Goal: Information Seeking & Learning: Learn about a topic

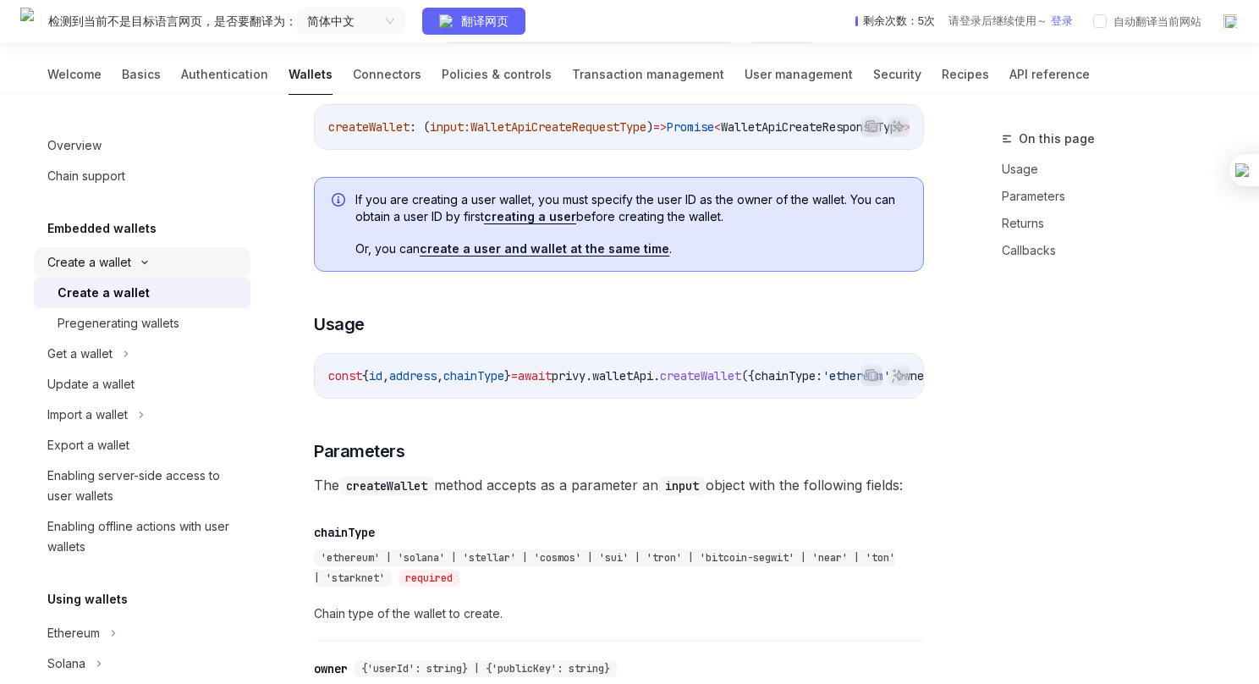
scroll to position [532, 0]
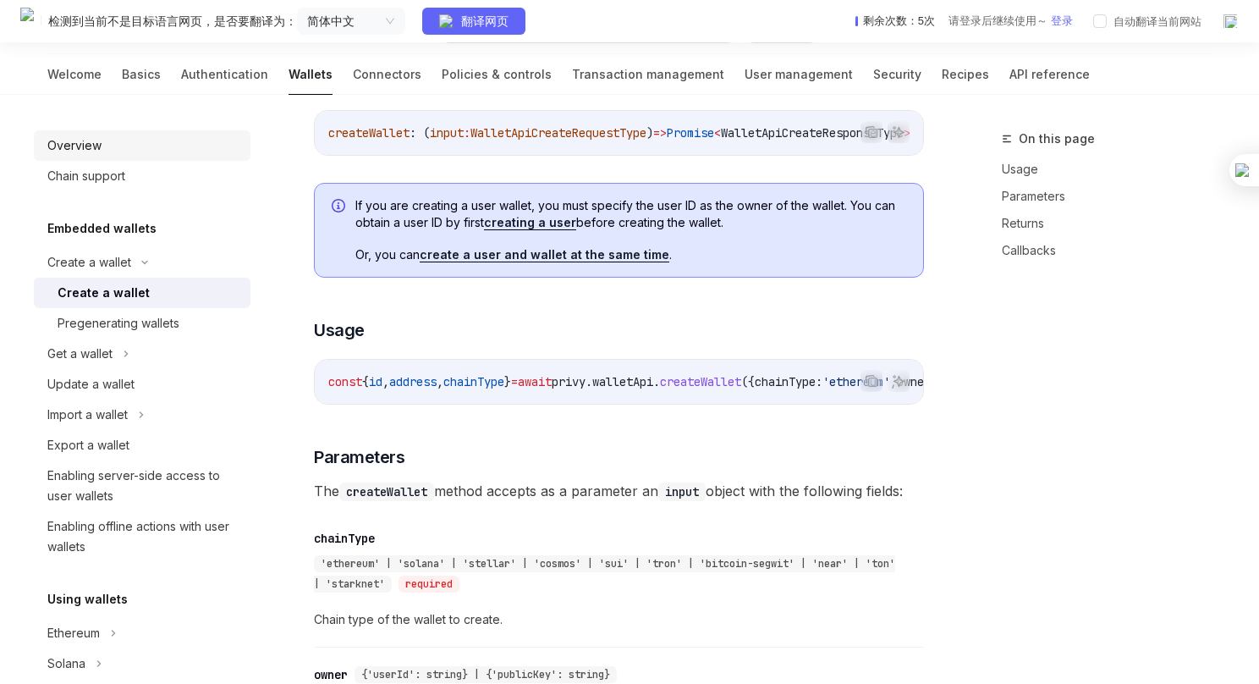
click at [96, 144] on div "Overview" at bounding box center [74, 145] width 54 height 20
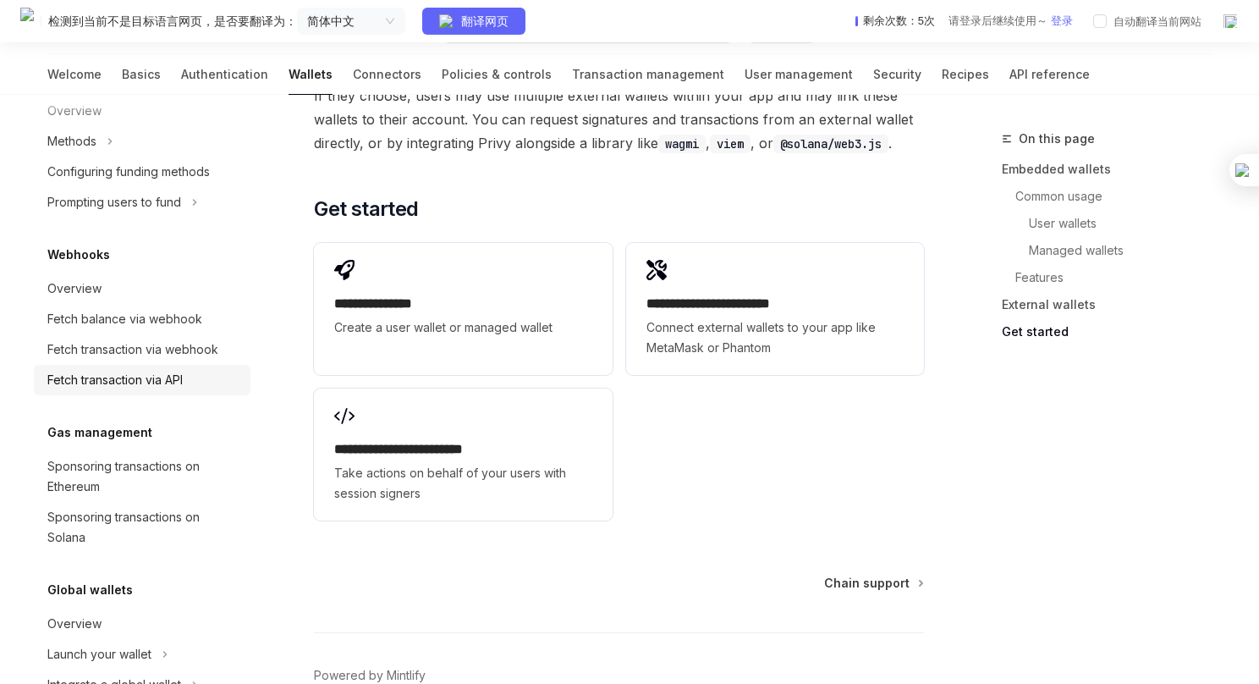
scroll to position [841, 0]
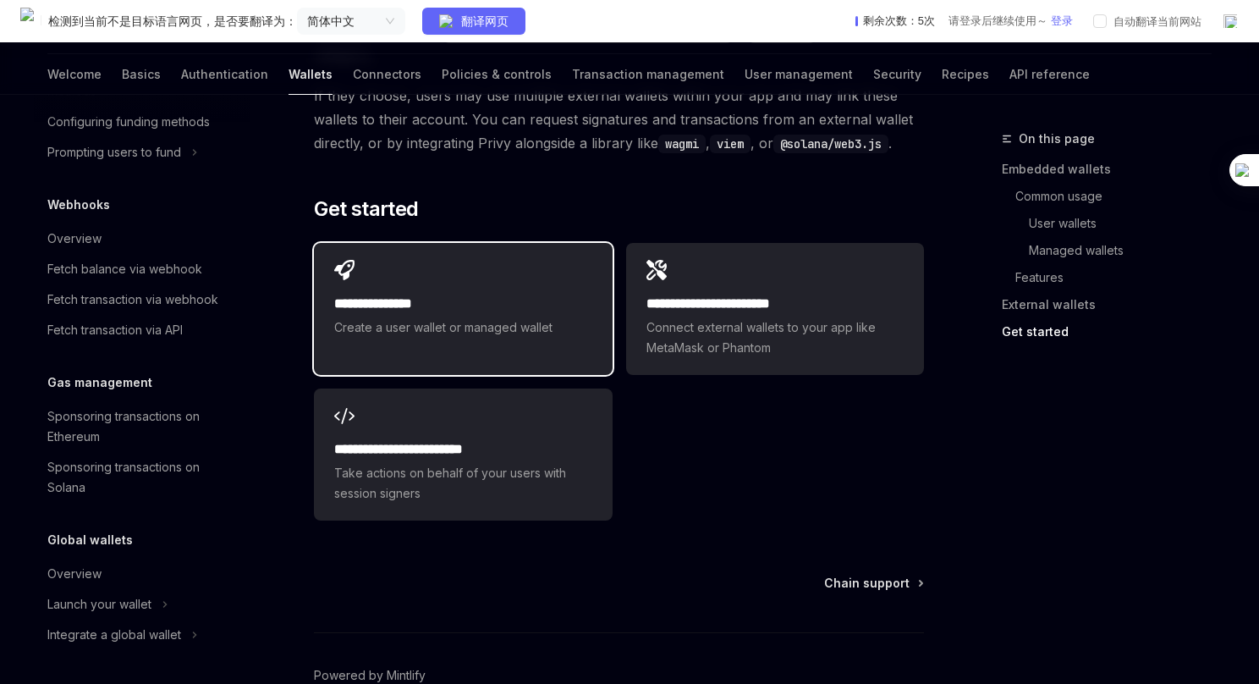
click at [541, 251] on div "**********" at bounding box center [463, 299] width 298 height 112
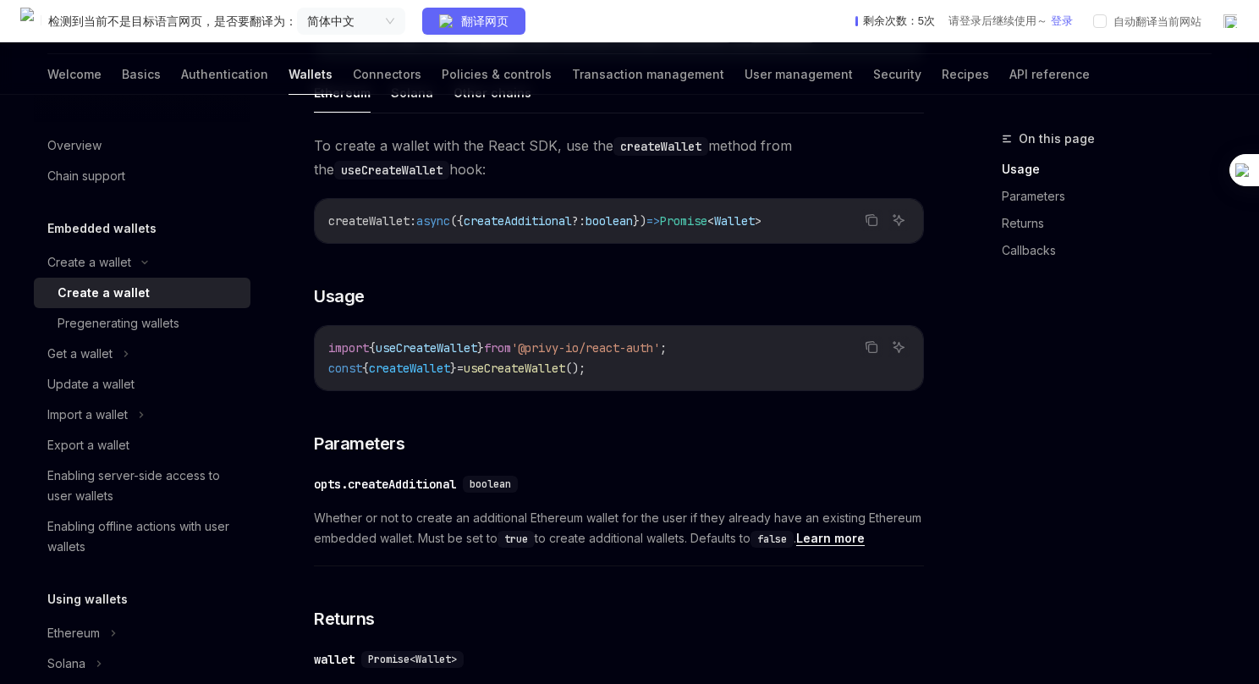
scroll to position [423, 0]
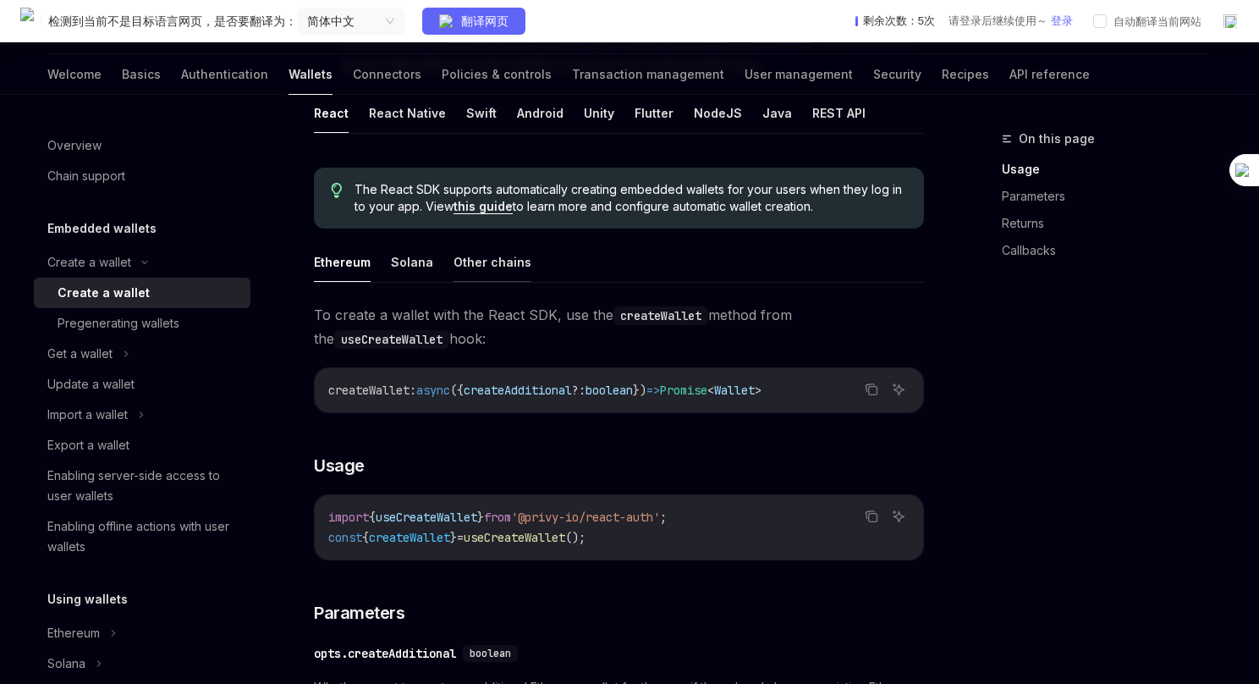
click at [510, 254] on button "Other chains" at bounding box center [493, 262] width 78 height 40
type textarea "*"
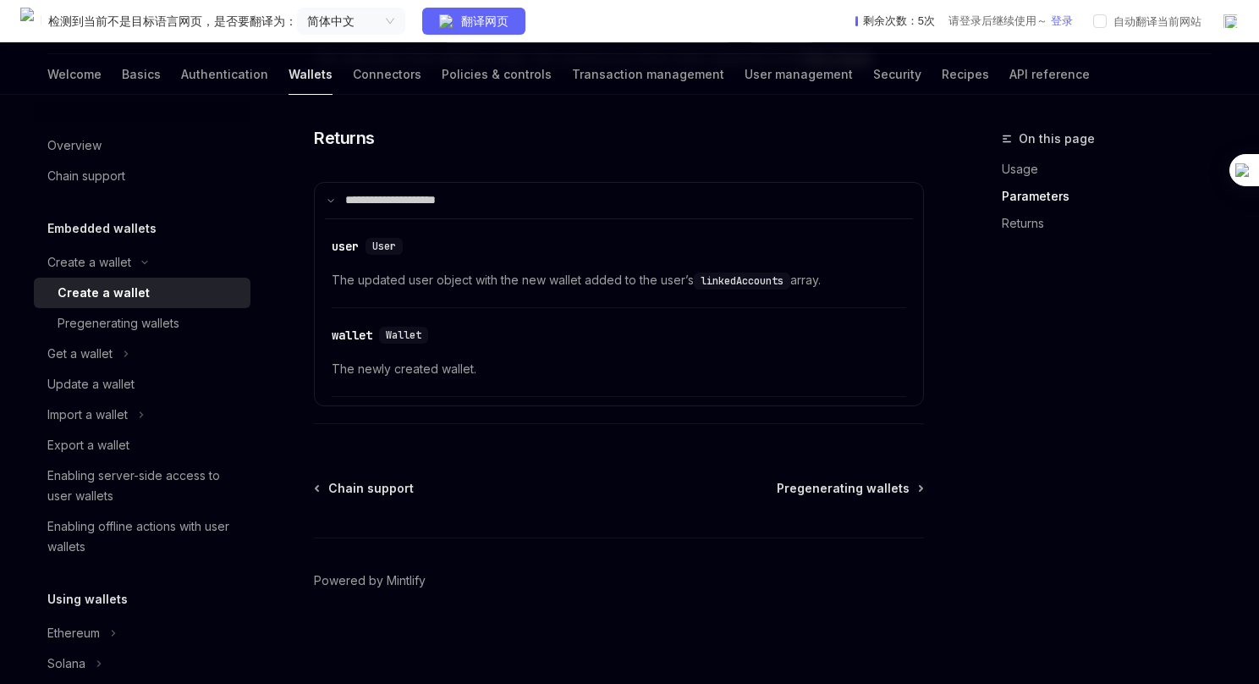
scroll to position [1130, 0]
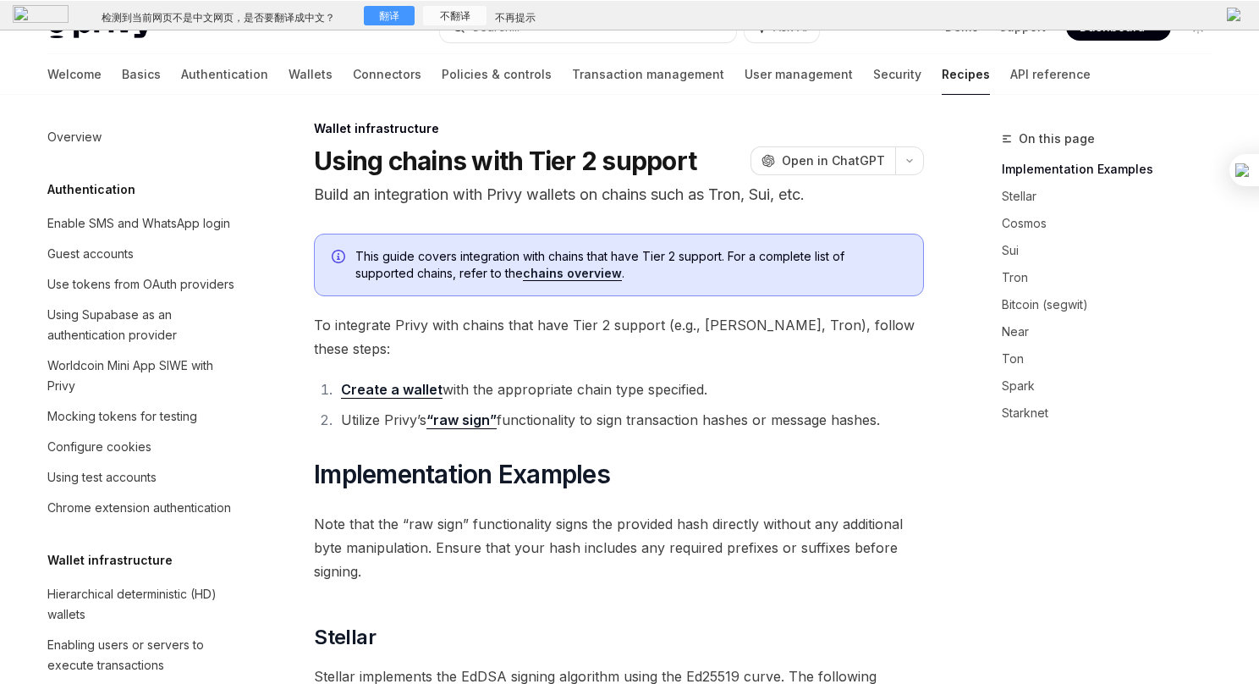
scroll to position [418, 0]
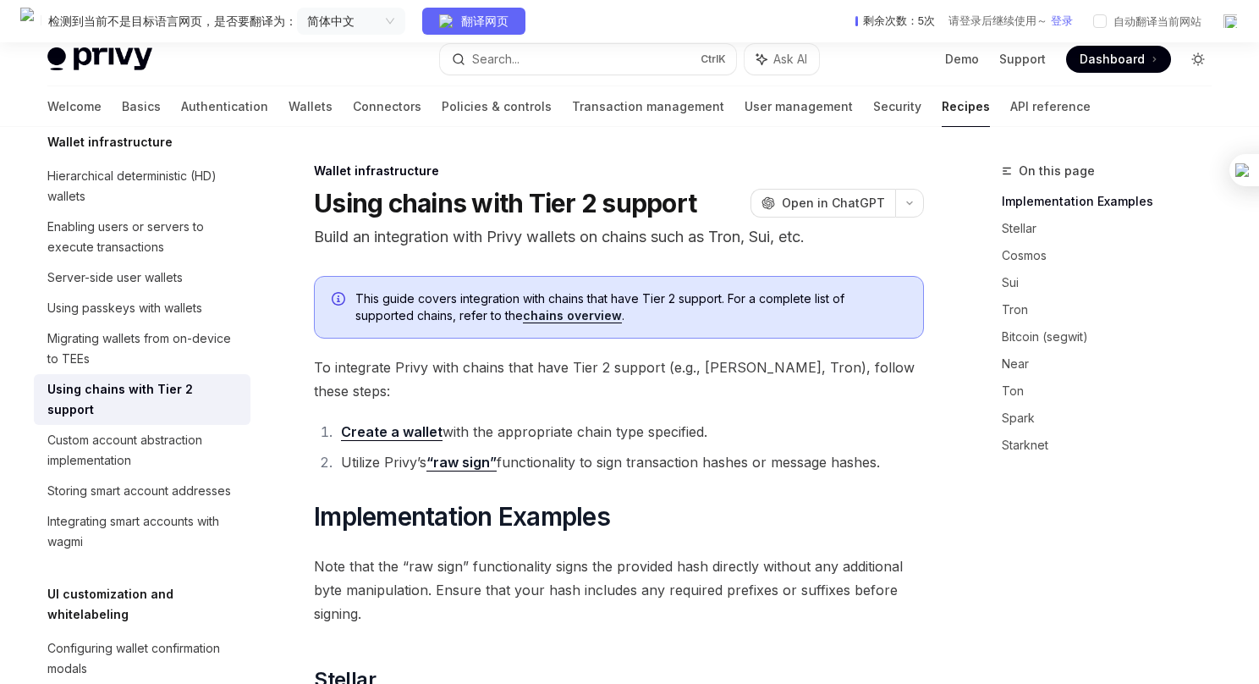
click at [1197, 59] on icon "Toggle dark mode" at bounding box center [1199, 59] width 14 height 14
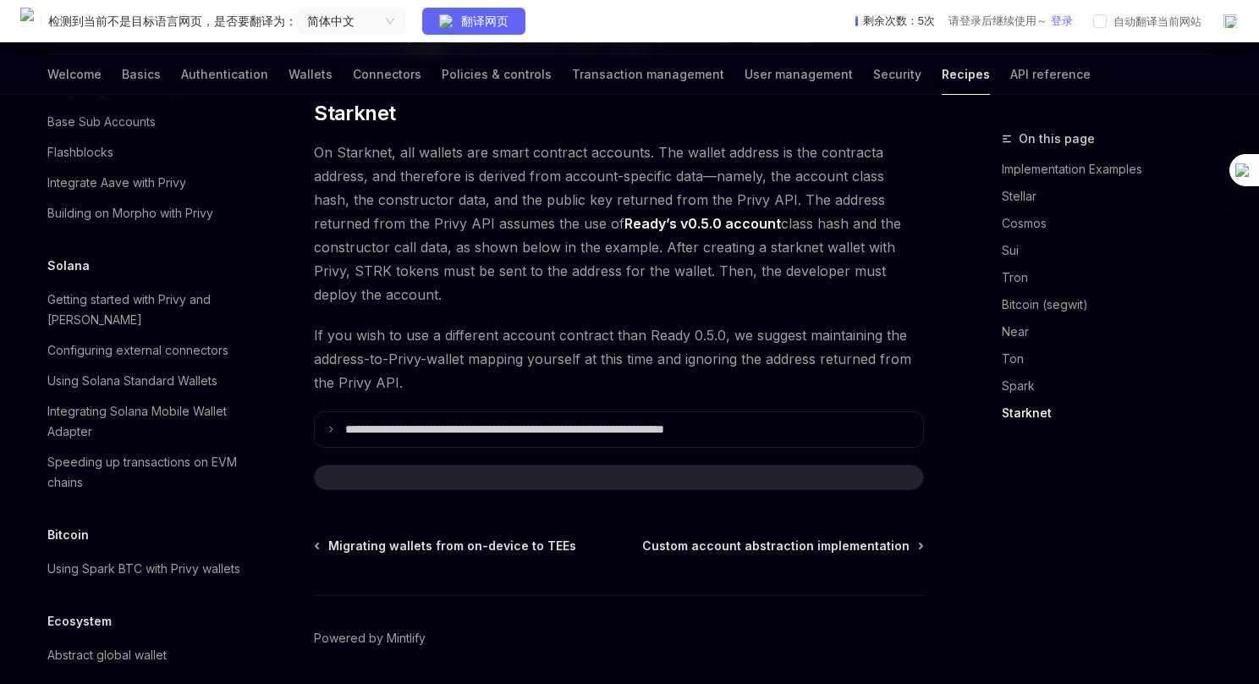
scroll to position [2413, 0]
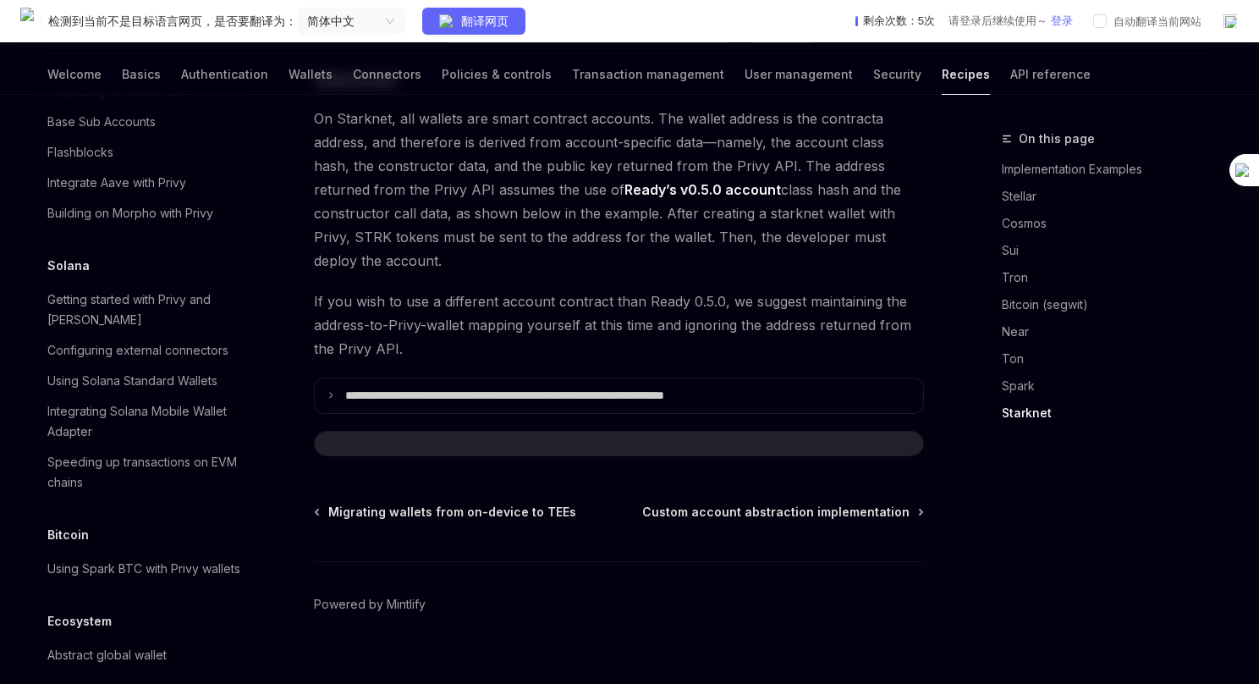
click at [703, 561] on footer "Powered by Mintlify" at bounding box center [619, 634] width 610 height 146
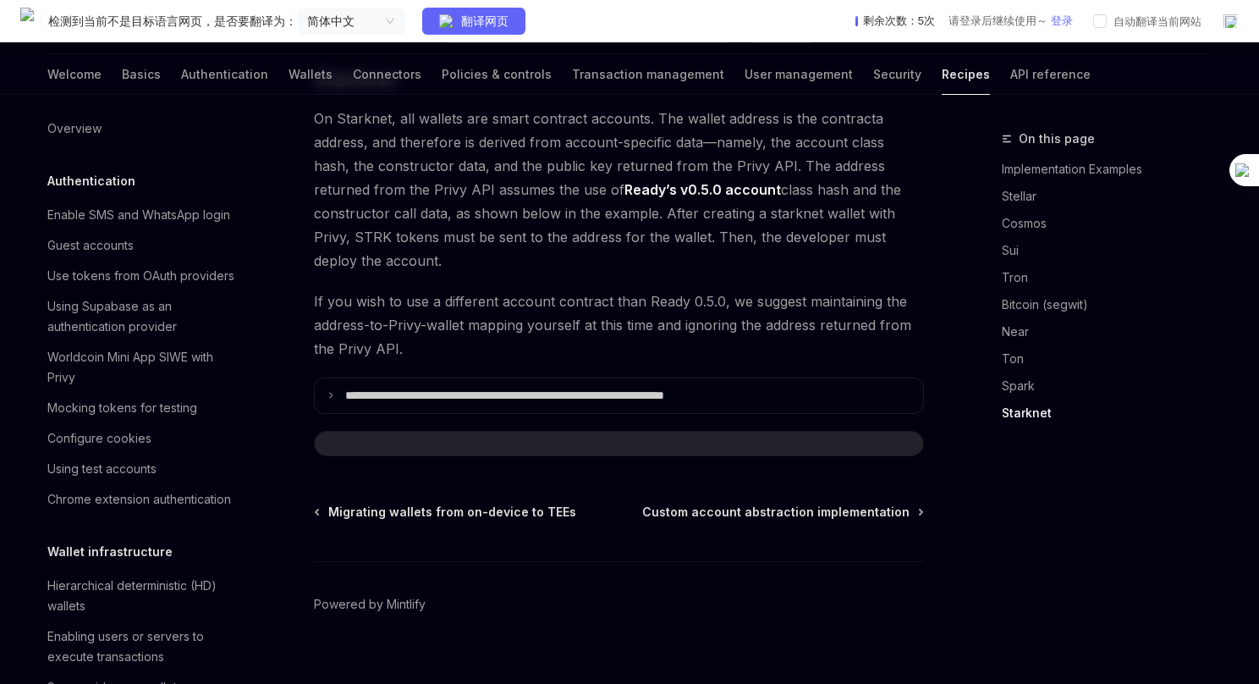
scroll to position [0, 0]
